Goal: Navigation & Orientation: Go to known website

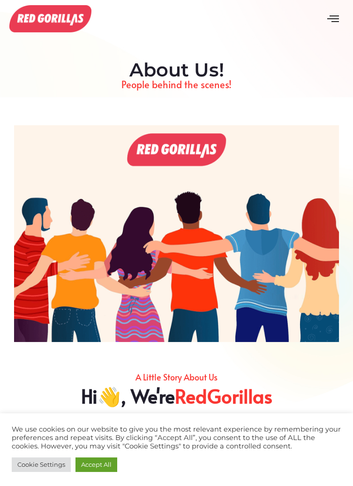
click at [339, 20] on button "open-menu" at bounding box center [333, 19] width 40 height 32
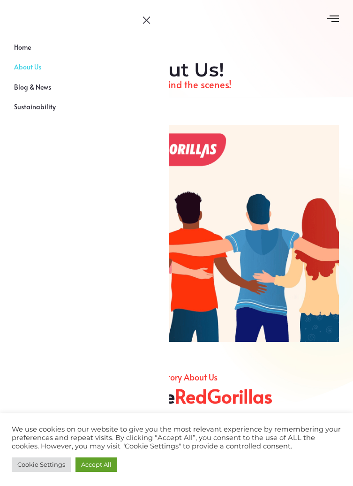
click at [114, 49] on link "Home" at bounding box center [84, 52] width 169 height 20
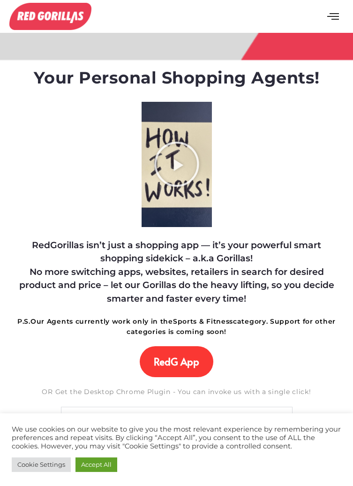
click at [185, 158] on icon "Play Video about RedGorillas How it Works" at bounding box center [176, 164] width 47 height 47
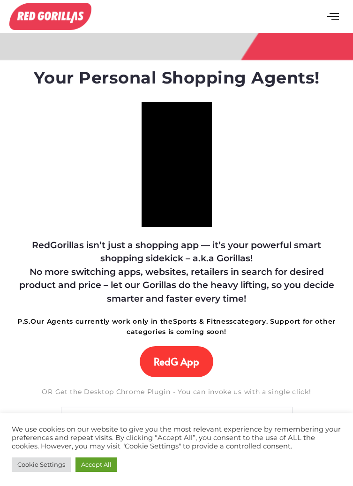
click at [329, 21] on icon "open-menu" at bounding box center [333, 16] width 12 height 12
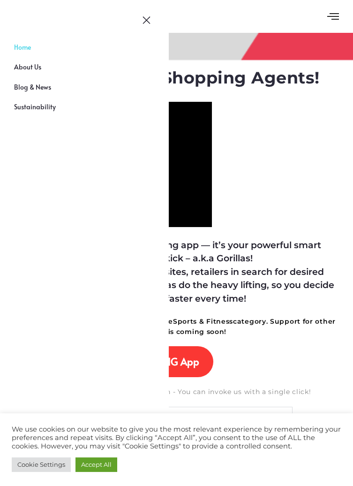
click at [157, 16] on button "close-menu" at bounding box center [146, 21] width 35 height 14
